Goal: Transaction & Acquisition: Book appointment/travel/reservation

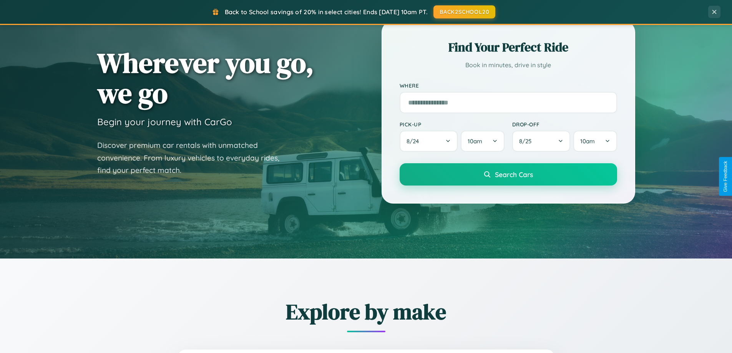
scroll to position [331, 0]
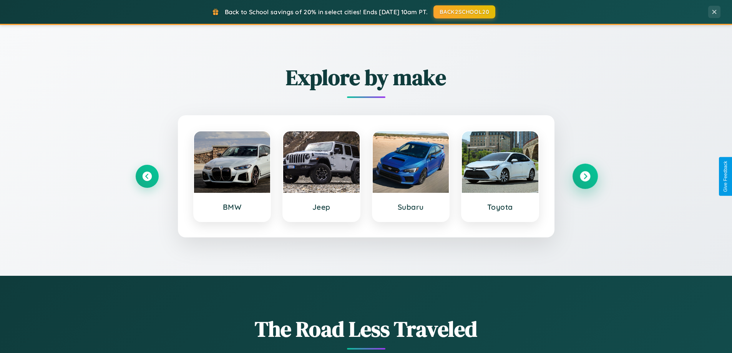
click at [585, 176] on icon at bounding box center [585, 176] width 10 height 10
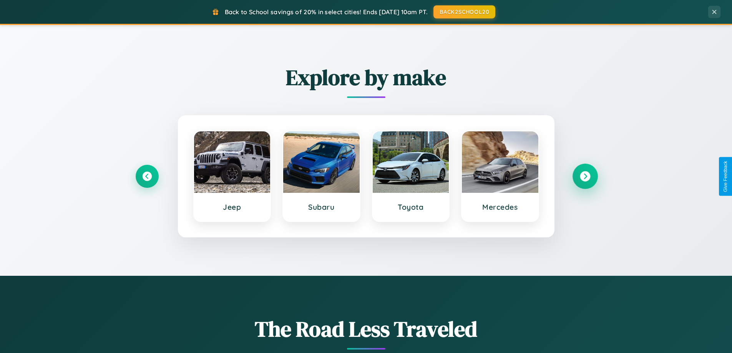
click at [585, 176] on icon at bounding box center [585, 176] width 10 height 10
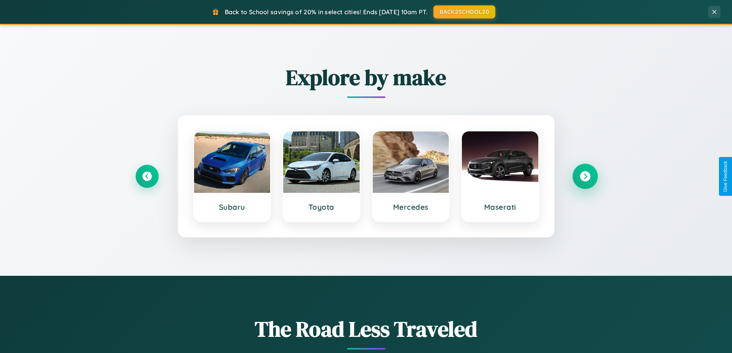
click at [585, 176] on icon at bounding box center [585, 176] width 10 height 10
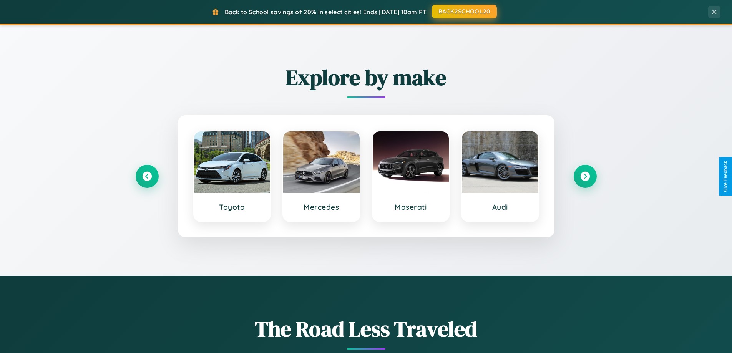
click at [464, 12] on button "BACK2SCHOOL20" at bounding box center [464, 12] width 65 height 14
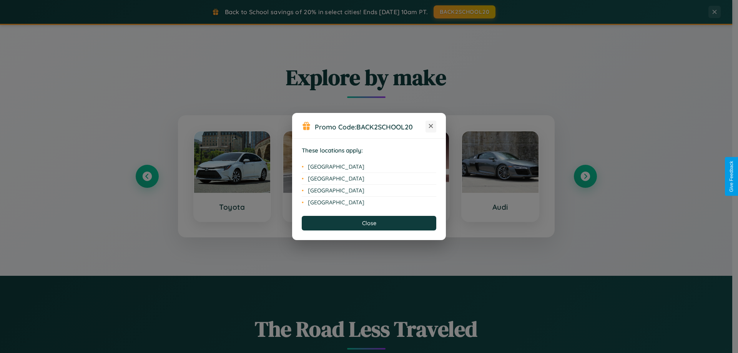
click at [431, 126] on icon at bounding box center [431, 126] width 4 height 4
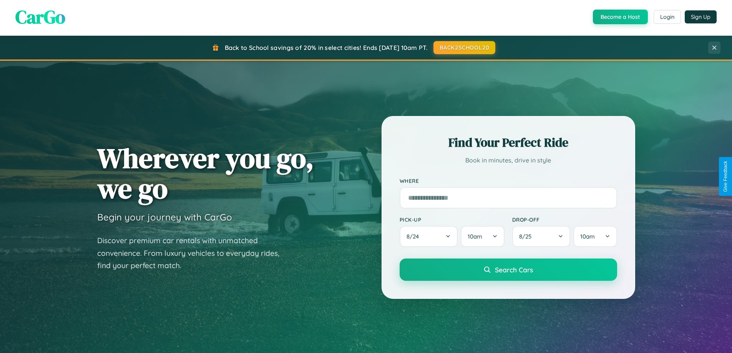
scroll to position [0, 0]
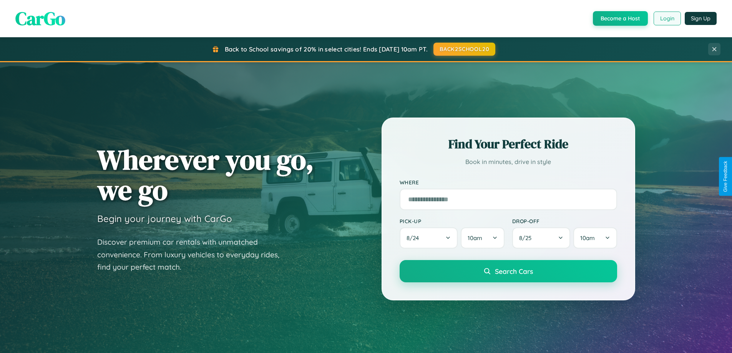
click at [667, 18] on button "Login" at bounding box center [667, 19] width 27 height 14
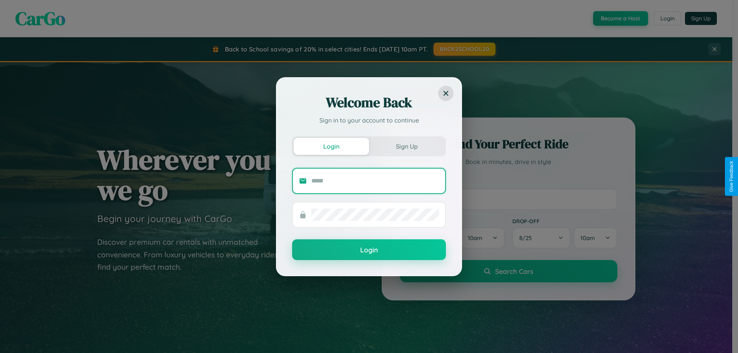
click at [375, 181] on input "text" at bounding box center [375, 181] width 128 height 12
type input "**********"
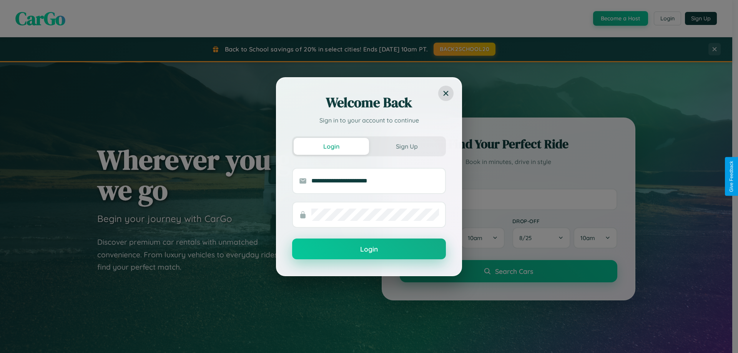
click at [369, 249] on button "Login" at bounding box center [369, 249] width 154 height 21
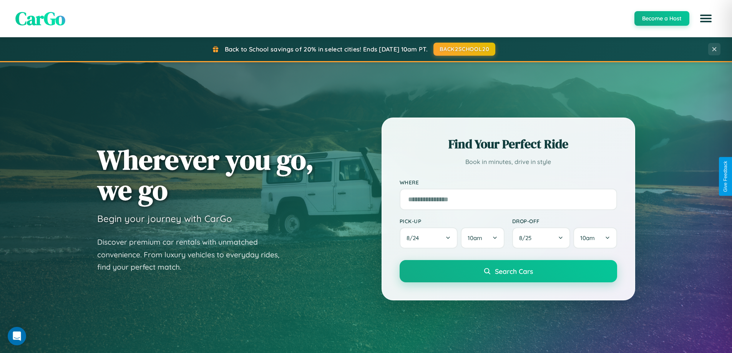
scroll to position [529, 0]
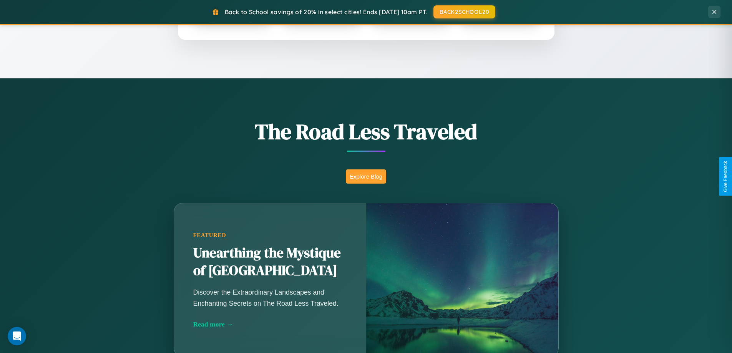
click at [366, 176] on button "Explore Blog" at bounding box center [366, 176] width 40 height 14
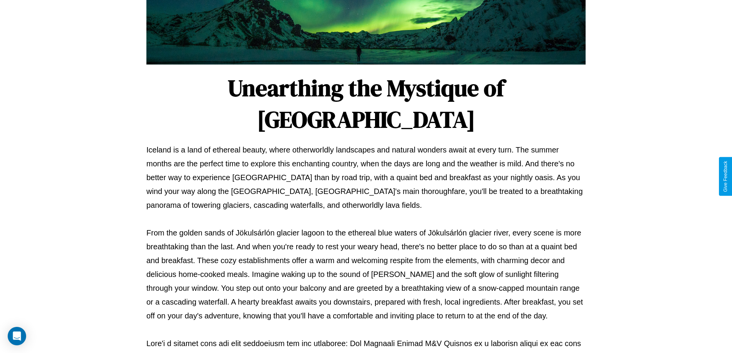
scroll to position [249, 0]
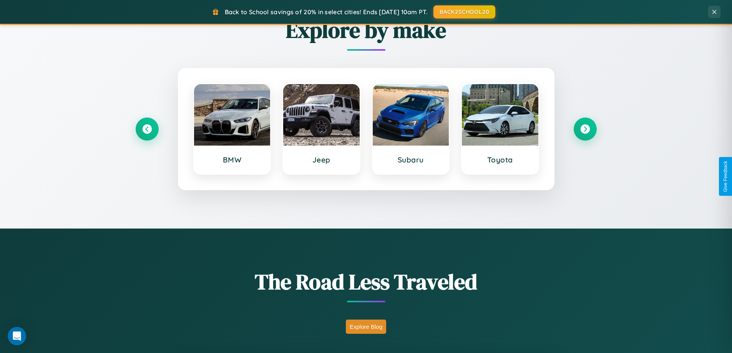
scroll to position [331, 0]
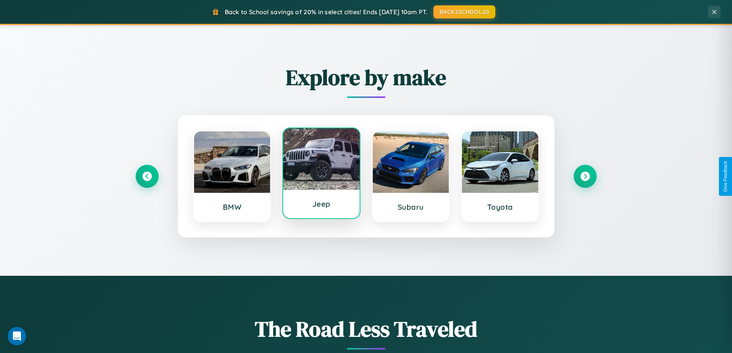
click at [321, 174] on div at bounding box center [321, 158] width 76 height 61
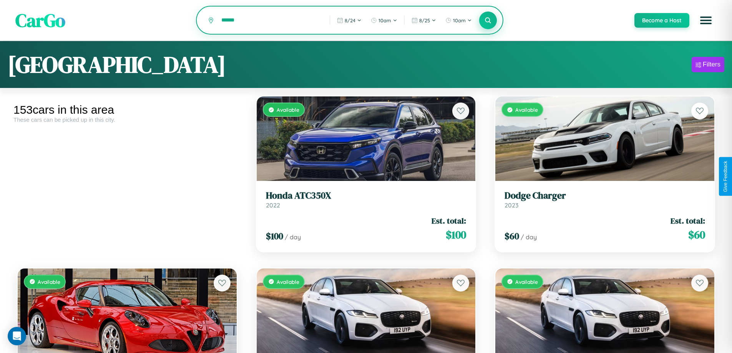
type input "******"
click at [488, 21] on icon at bounding box center [488, 20] width 7 height 7
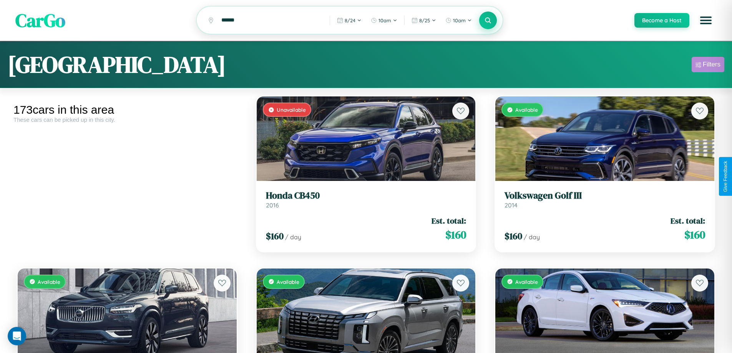
click at [708, 66] on div "Filters" at bounding box center [712, 65] width 18 height 8
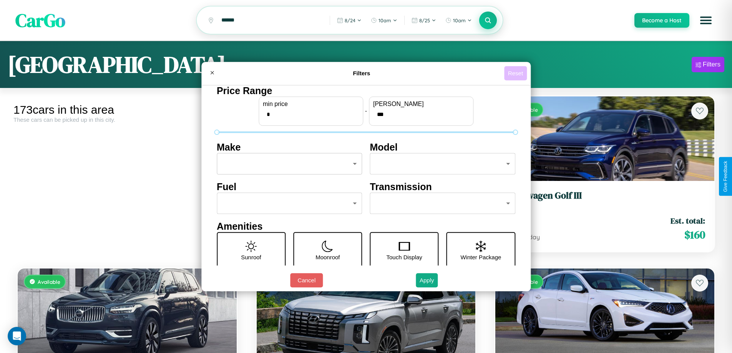
click at [516, 73] on button "Reset" at bounding box center [515, 73] width 23 height 14
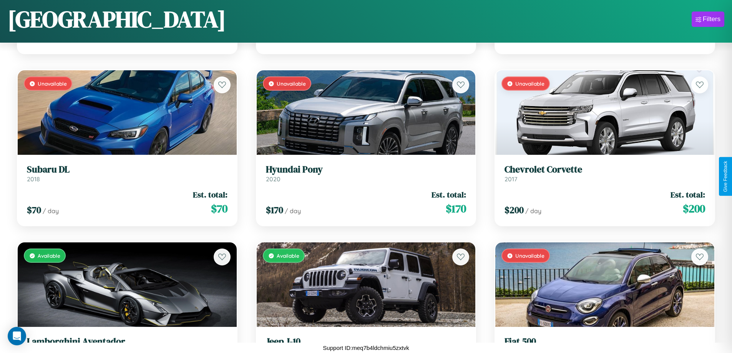
scroll to position [1313, 0]
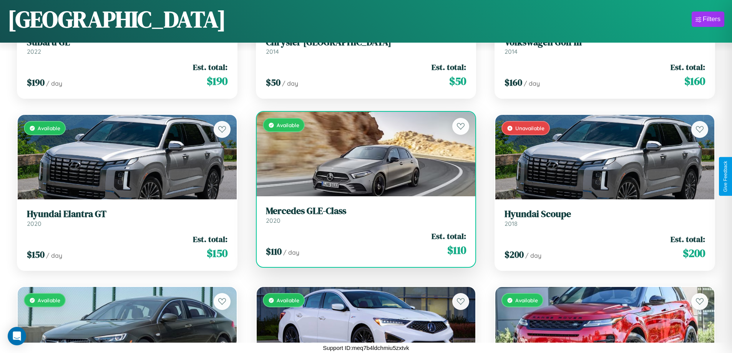
click at [363, 218] on link "Mercedes GLE-Class 2020" at bounding box center [366, 215] width 201 height 19
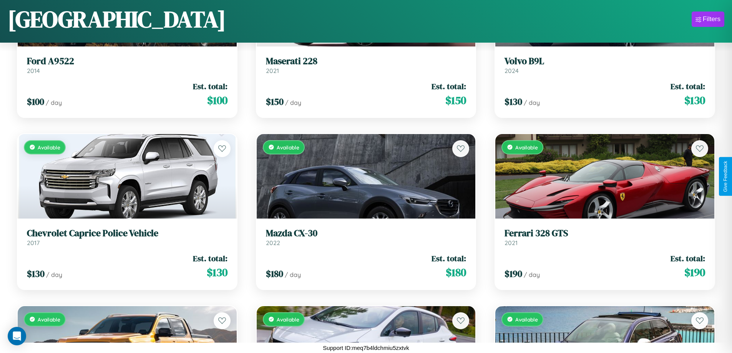
scroll to position [8712, 0]
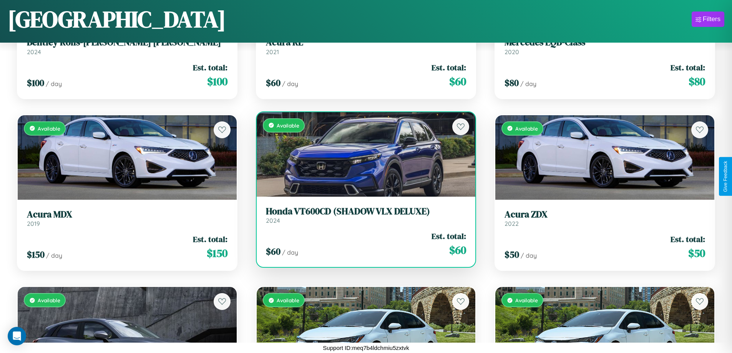
click at [363, 215] on h3 "Honda VT600CD (SHADOW VLX DELUXE)" at bounding box center [366, 211] width 201 height 11
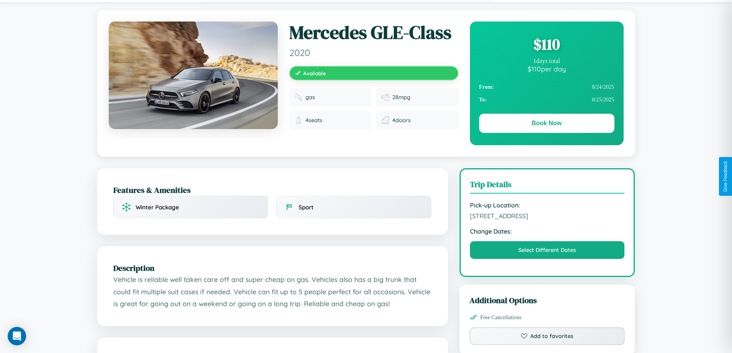
scroll to position [428, 0]
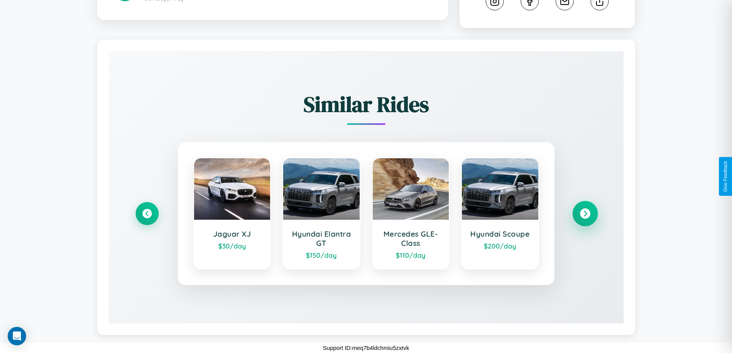
click at [585, 214] on icon at bounding box center [585, 214] width 10 height 10
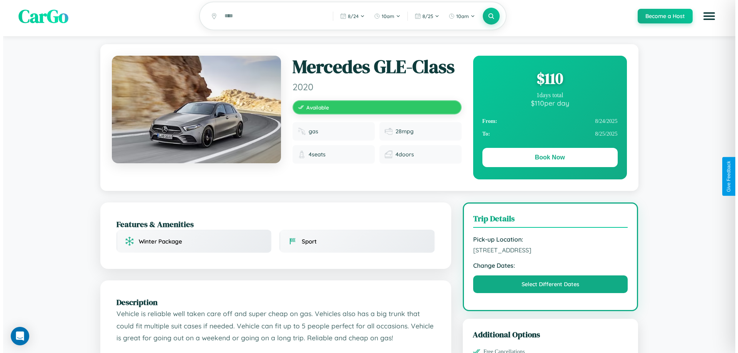
scroll to position [0, 0]
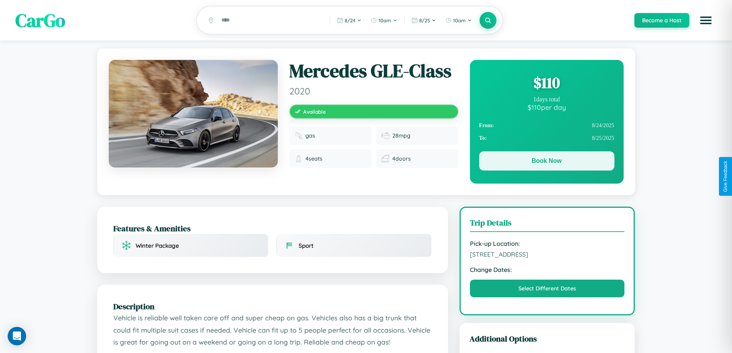
click at [546, 162] on button "Book Now" at bounding box center [546, 160] width 135 height 19
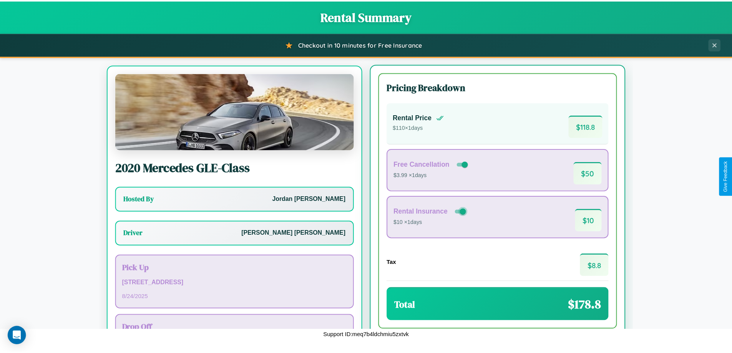
scroll to position [36, 0]
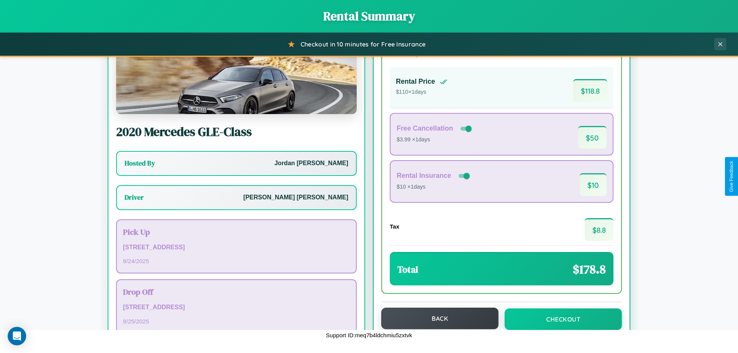
click at [436, 319] on button "Back" at bounding box center [439, 319] width 117 height 22
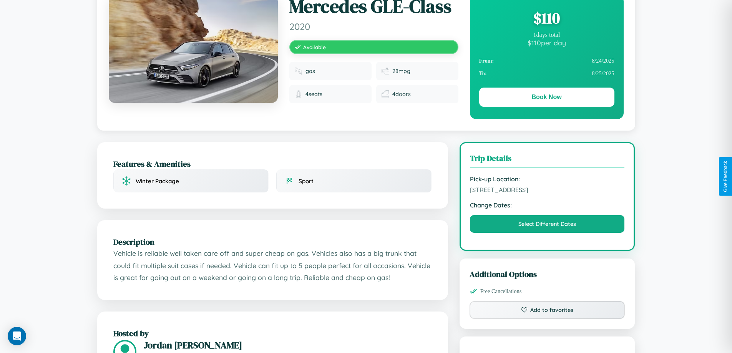
scroll to position [428, 0]
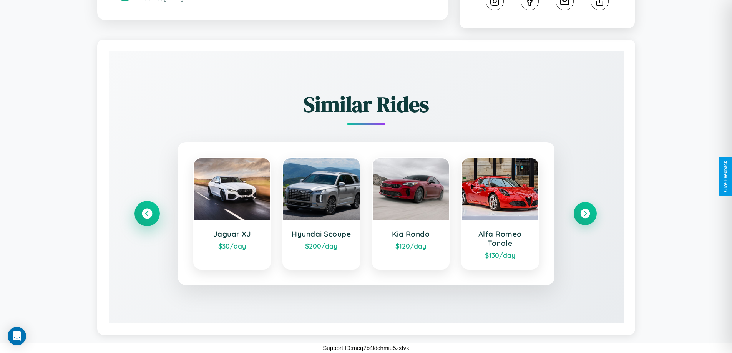
click at [147, 214] on icon at bounding box center [147, 214] width 10 height 10
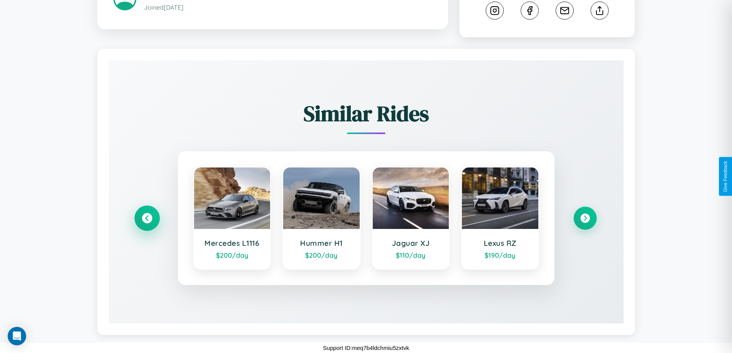
scroll to position [418, 0]
click at [585, 218] on icon at bounding box center [585, 218] width 10 height 10
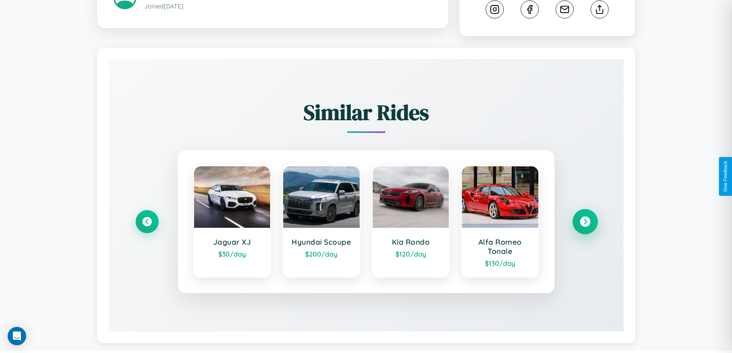
click at [585, 223] on icon at bounding box center [585, 222] width 10 height 10
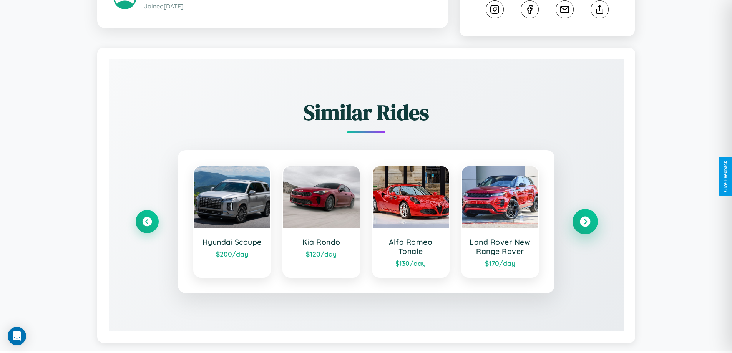
click at [585, 223] on icon at bounding box center [585, 222] width 10 height 10
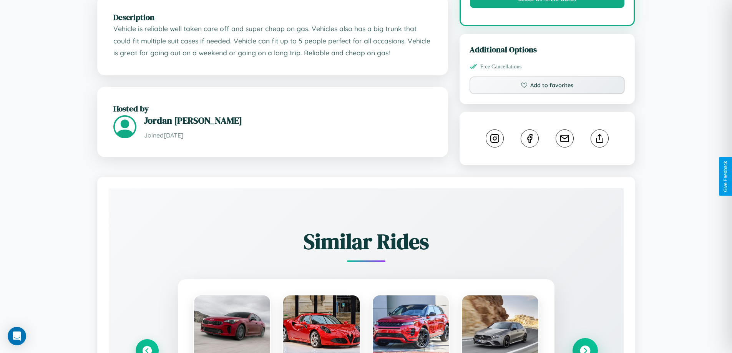
scroll to position [252, 0]
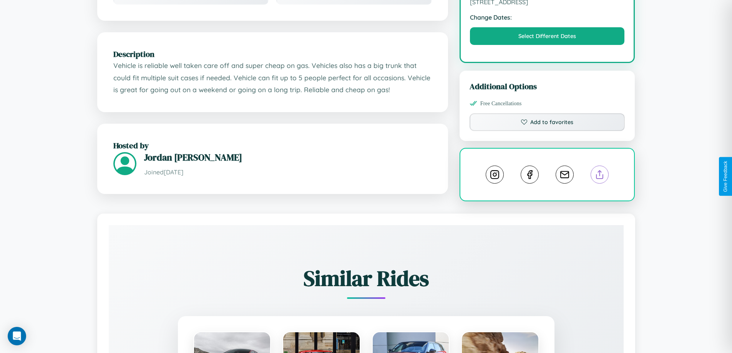
click at [600, 176] on line at bounding box center [600, 173] width 0 height 5
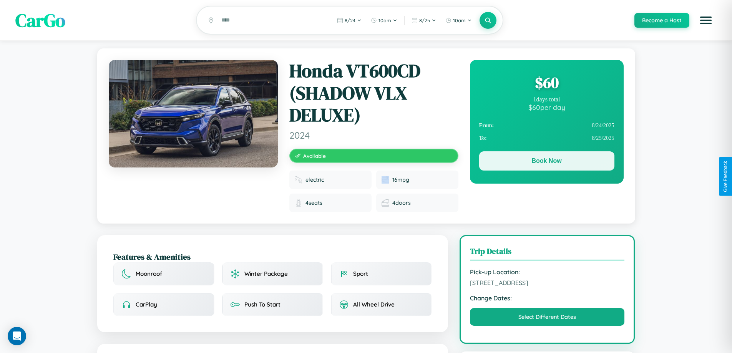
click at [546, 163] on button "Book Now" at bounding box center [546, 160] width 135 height 19
